Goal: Transaction & Acquisition: Purchase product/service

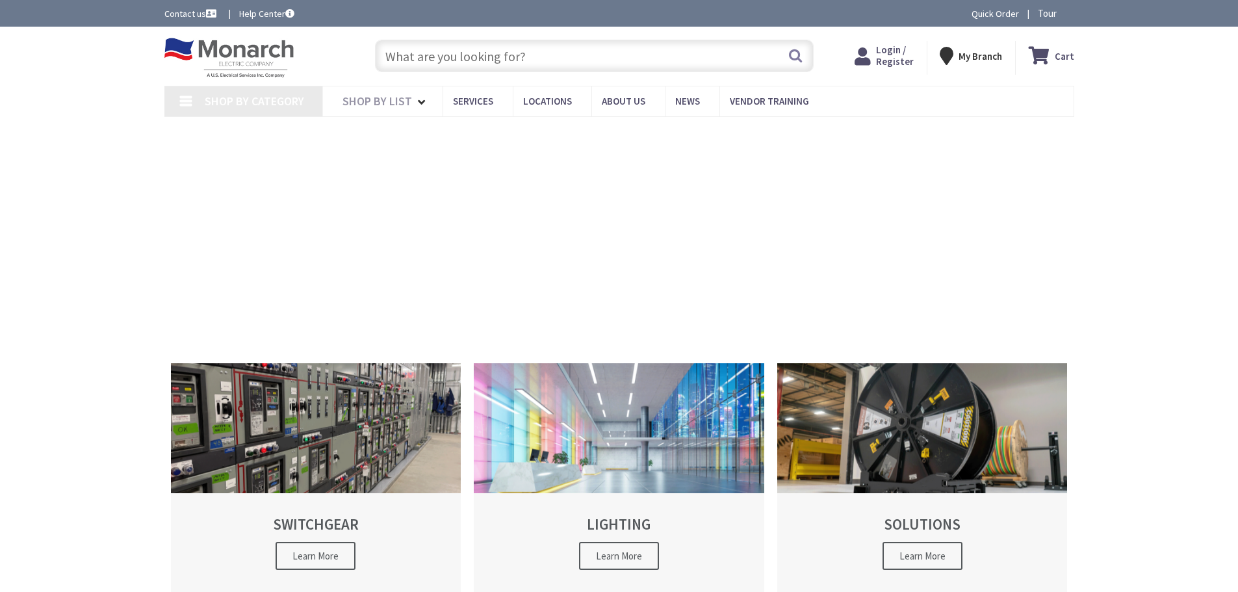
type input "[GEOGRAPHIC_DATA], [GEOGRAPHIC_DATA]"
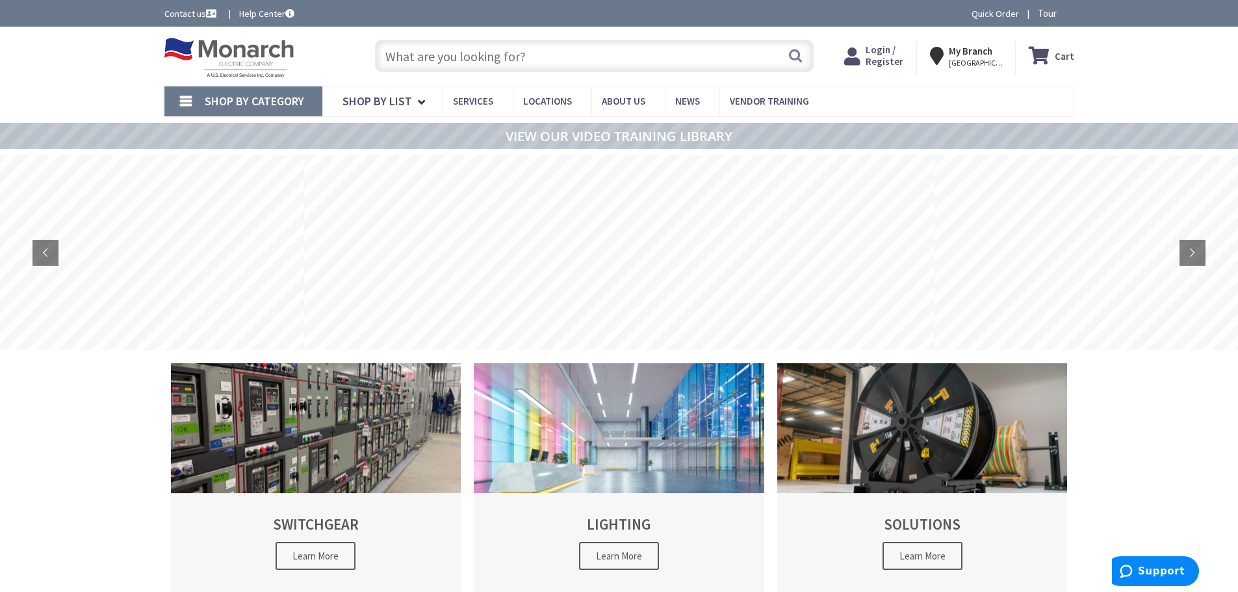
click at [881, 57] on span "Login / Register" at bounding box center [885, 56] width 38 height 24
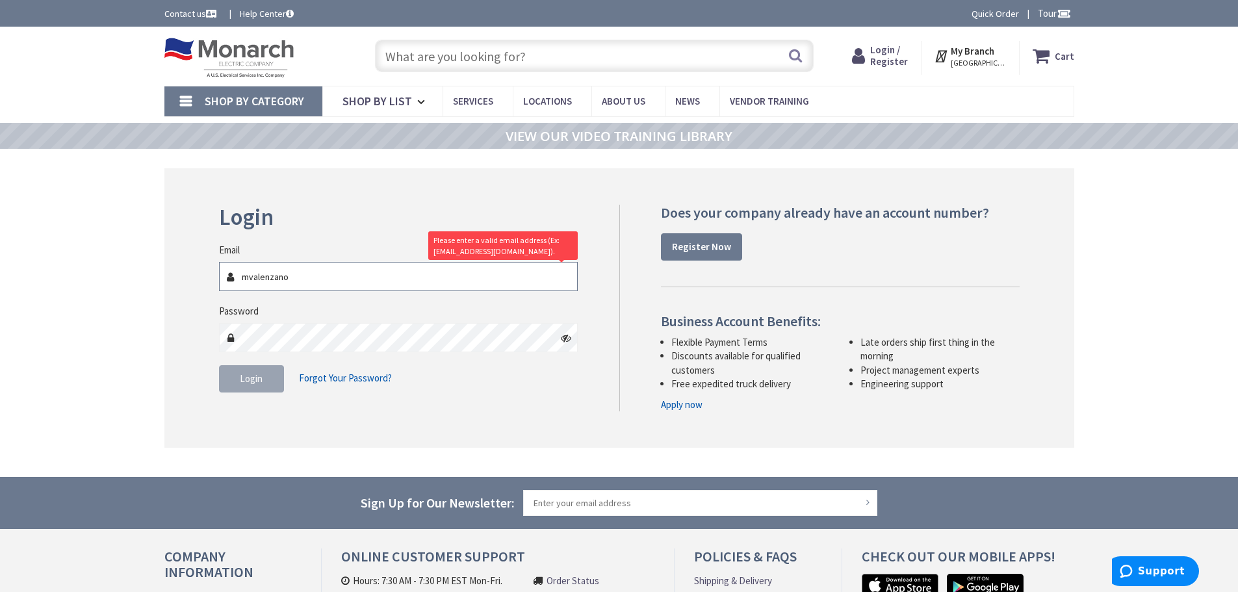
click at [306, 280] on input "mvalenzano" at bounding box center [398, 276] width 359 height 29
type input "[EMAIL_ADDRESS][DOMAIN_NAME]"
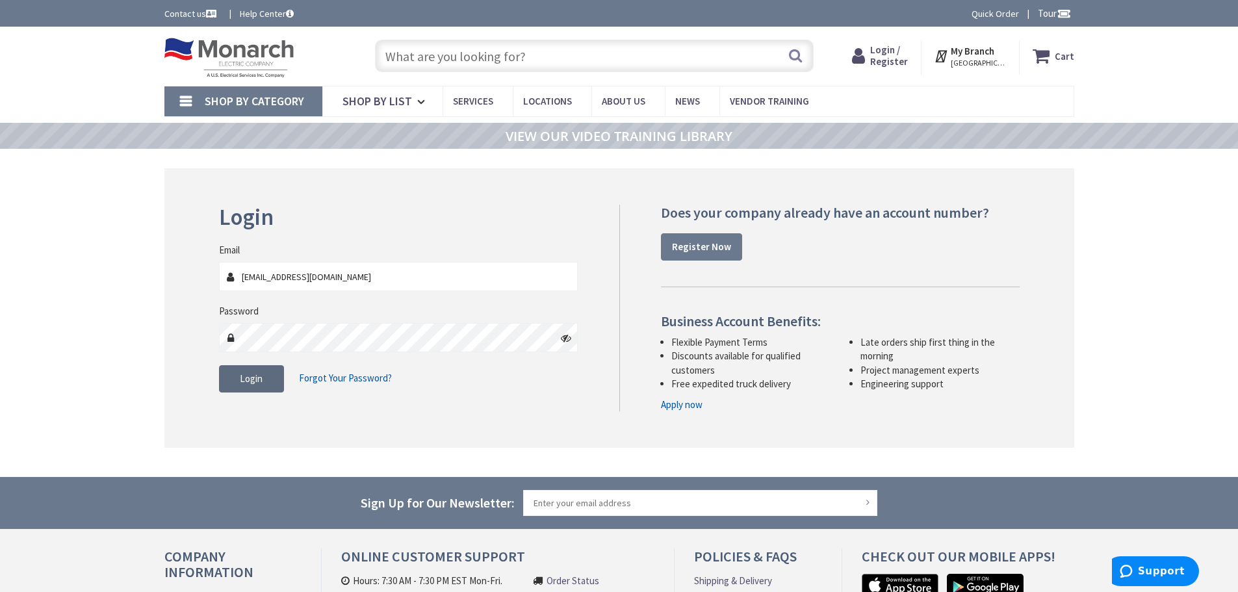
click at [257, 374] on span "Login" at bounding box center [251, 378] width 23 height 12
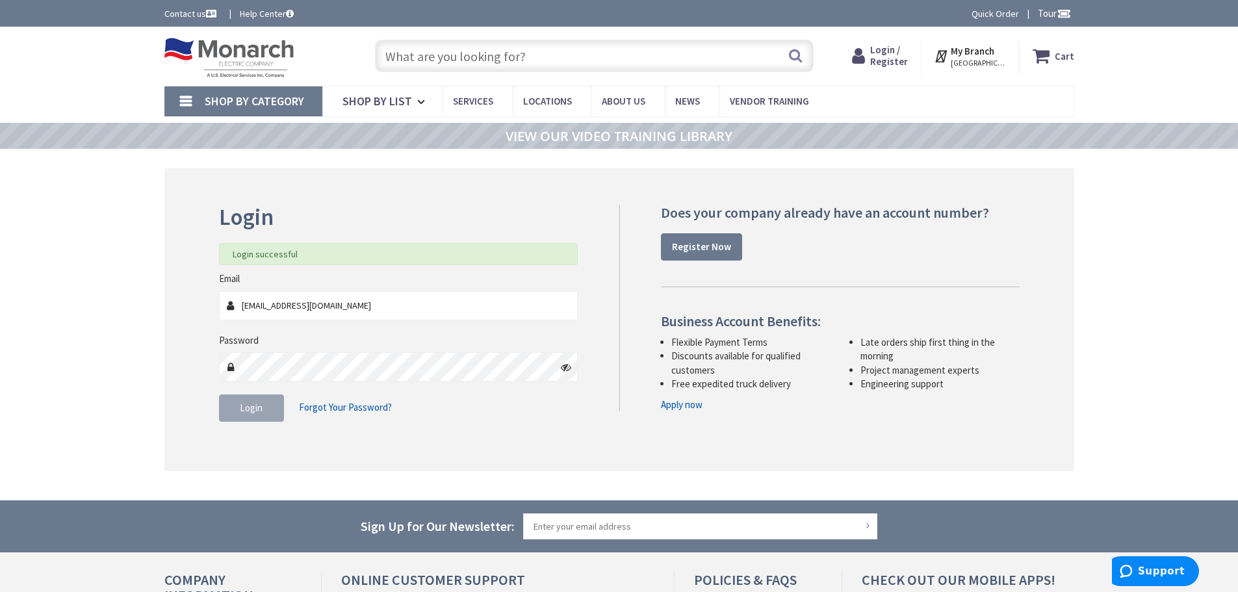
click at [467, 57] on input "text" at bounding box center [594, 56] width 439 height 33
type input "p"
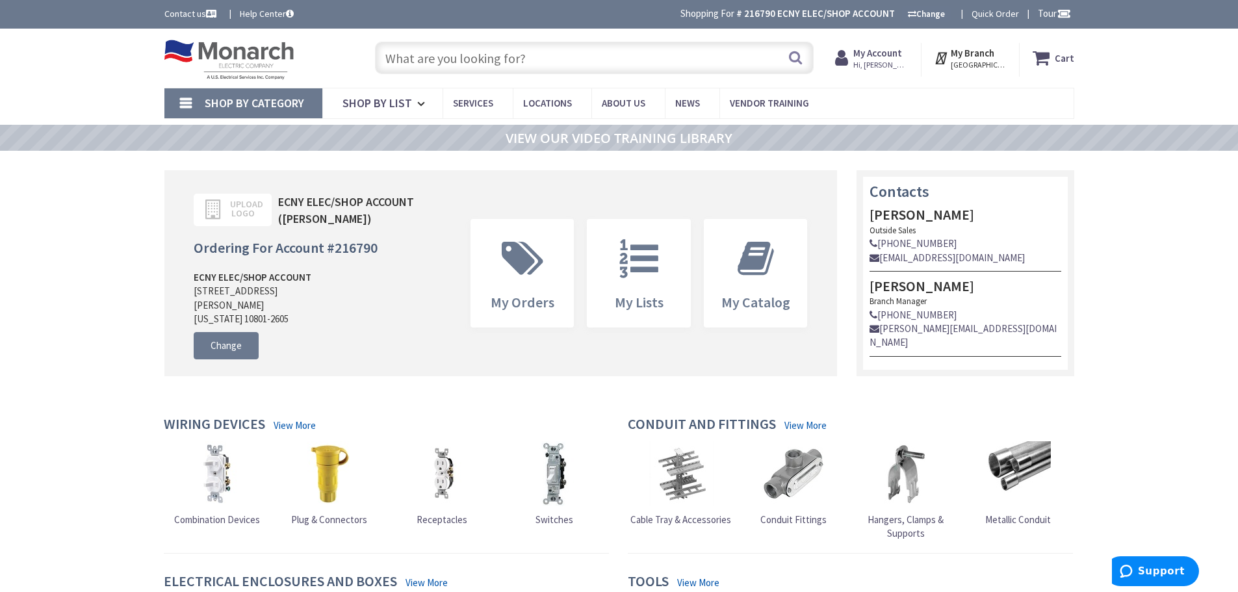
click at [401, 59] on input "text" at bounding box center [594, 58] width 439 height 33
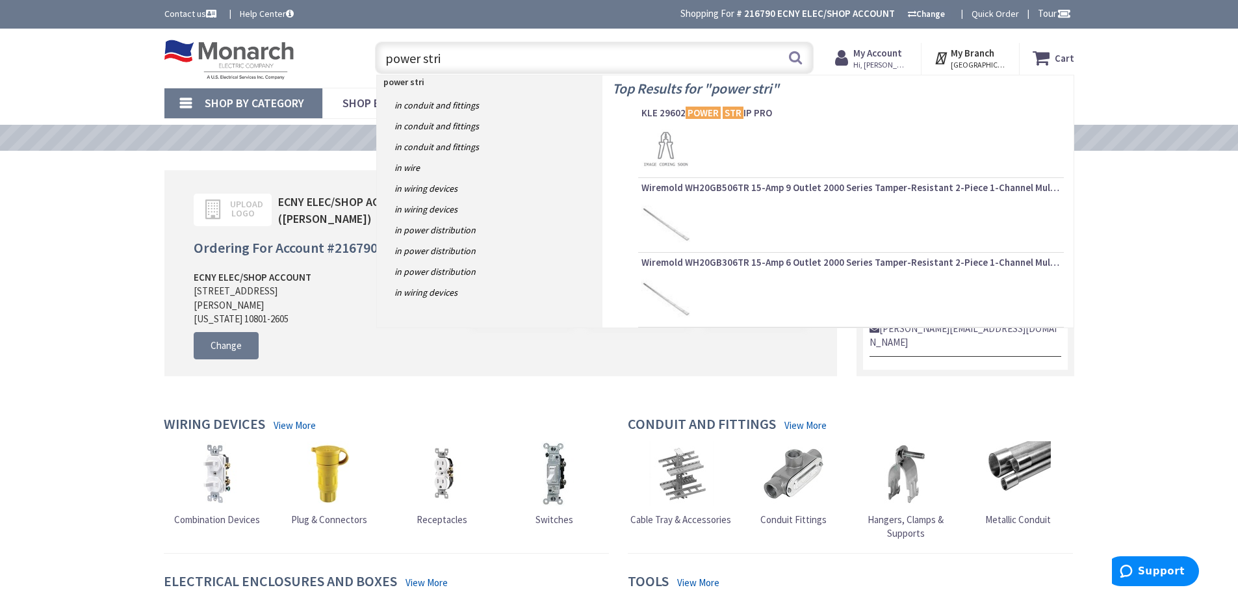
type input "power strip"
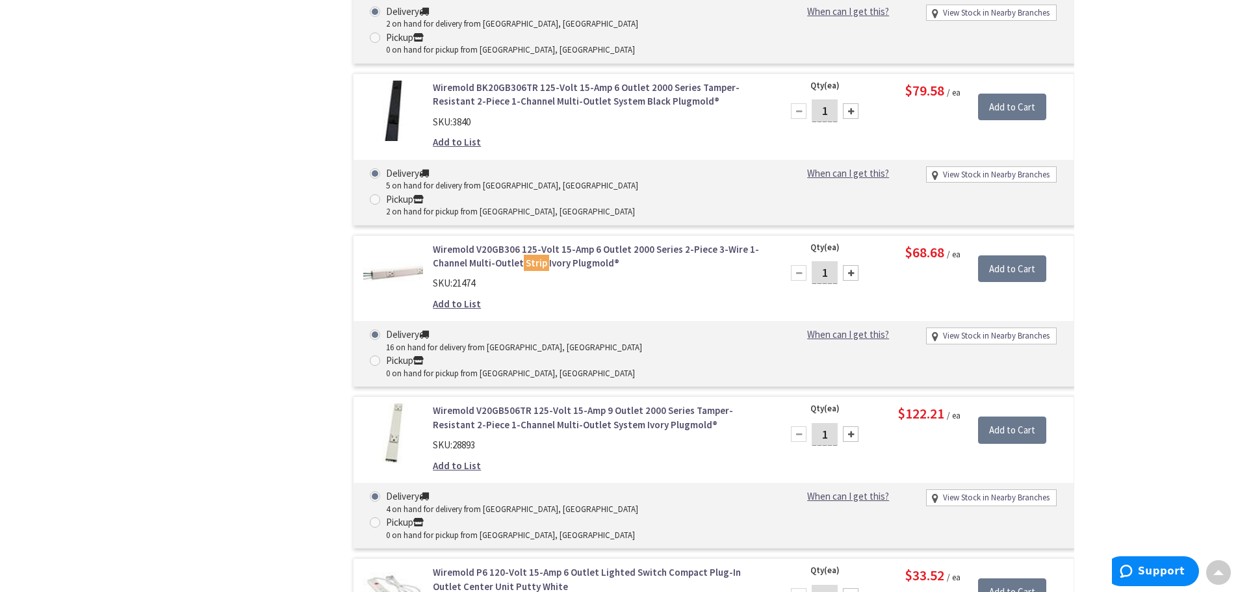
scroll to position [1497, 0]
